Goal: Task Accomplishment & Management: Use online tool/utility

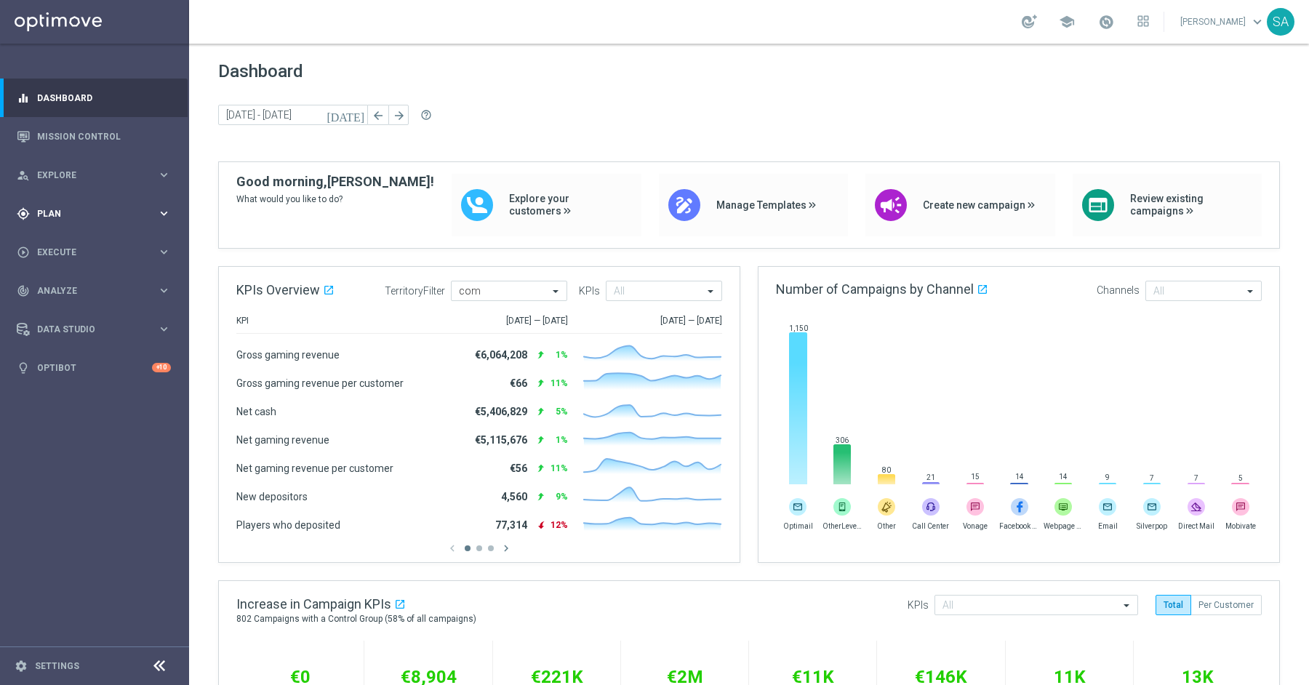
click at [69, 217] on span "Plan" at bounding box center [97, 213] width 120 height 9
click at [69, 244] on link "Target Groups" at bounding box center [94, 244] width 113 height 12
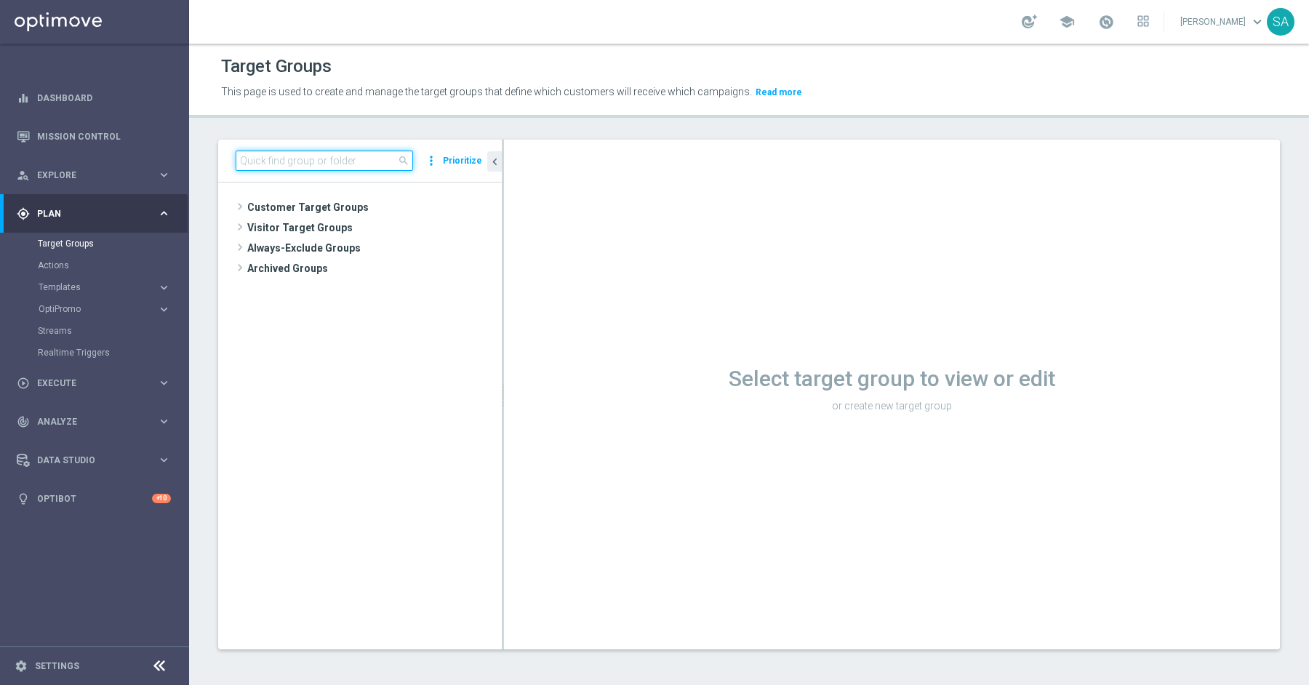
click at [294, 156] on input at bounding box center [324, 160] width 177 height 20
paste input "de_all_TGT_NVIP_EM_TAC_LT__NEW_649_1STBETLOST"
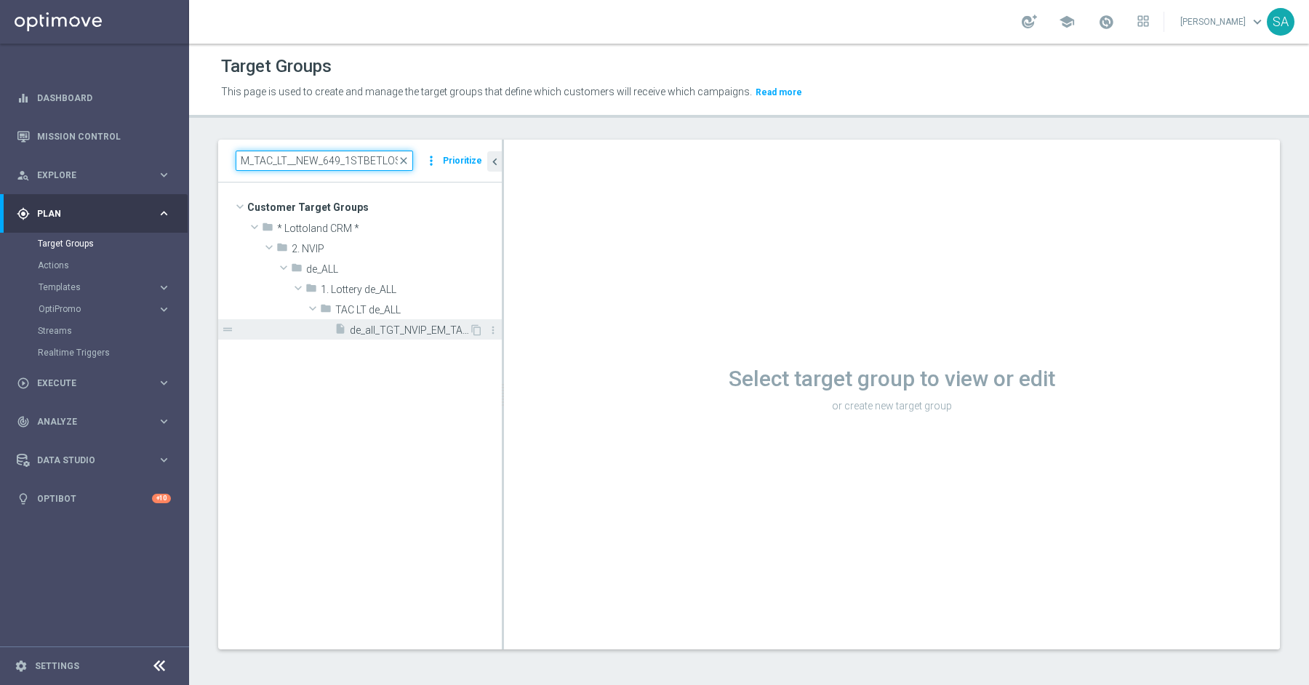
type input "de_all_TGT_NVIP_EM_TAC_LT__NEW_649_1STBETLOST"
click at [386, 328] on span "de_all_TGT_NVIP_EM_TAC_LT__NEW_649_1STBETLOST" at bounding box center [409, 330] width 119 height 12
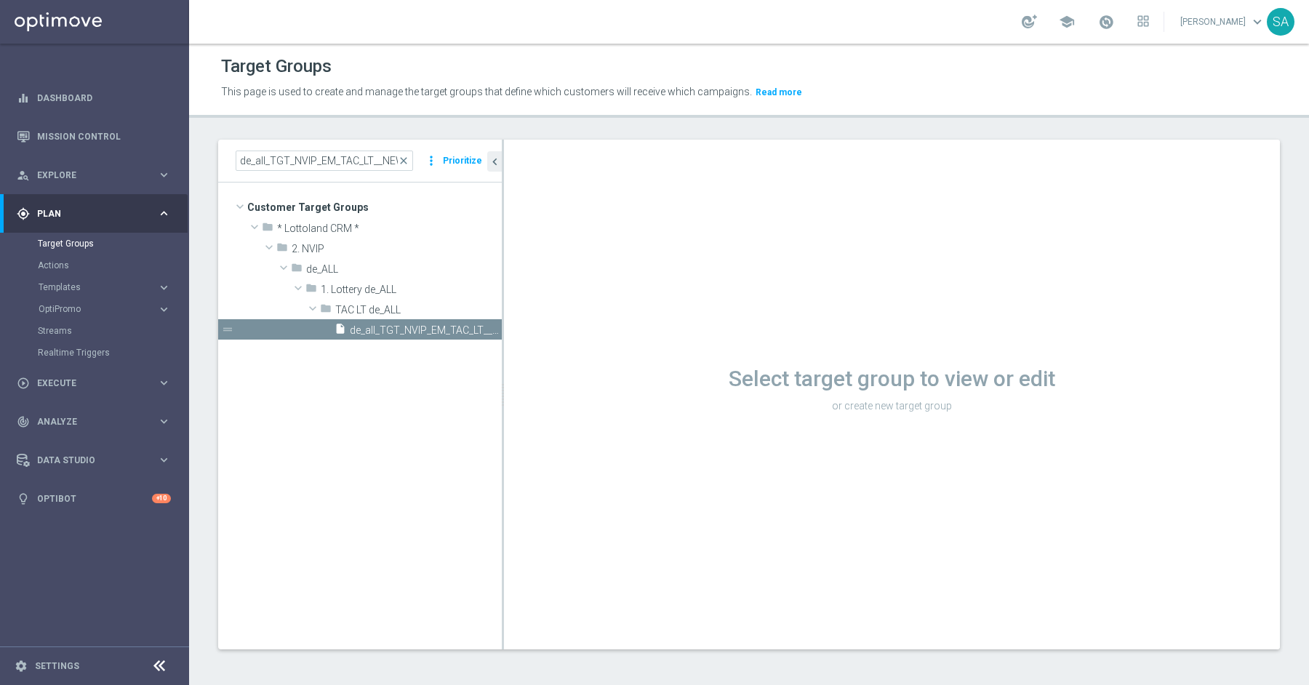
click at [0, 0] on div "Loading..." at bounding box center [0, 0] width 0 height 0
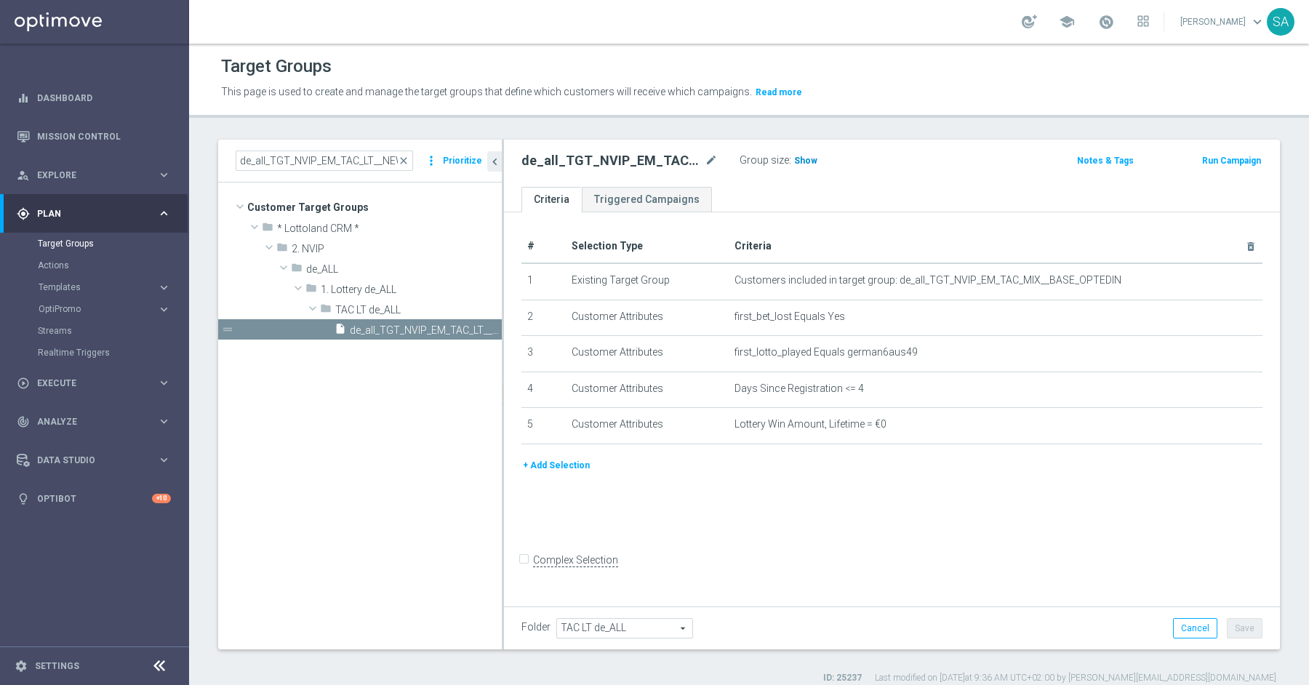
click at [806, 165] on h3 "Show" at bounding box center [805, 161] width 26 height 16
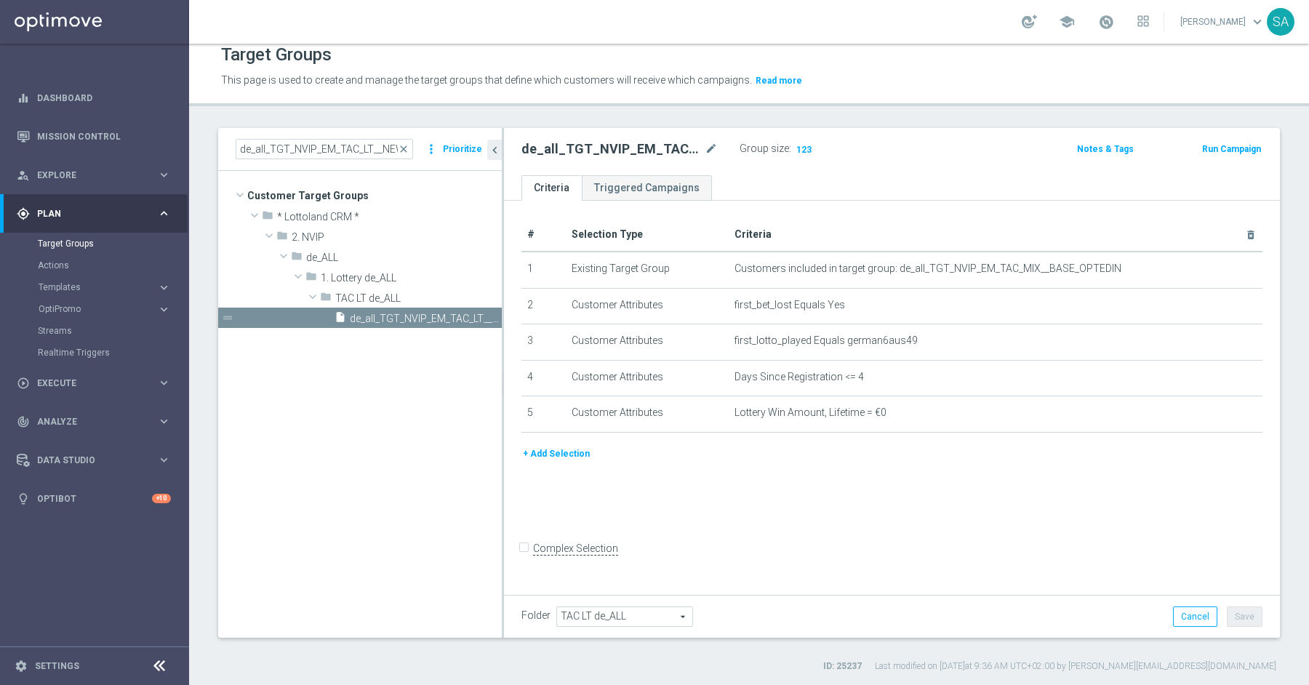
scroll to position [13, 0]
